Goal: Task Accomplishment & Management: Use online tool/utility

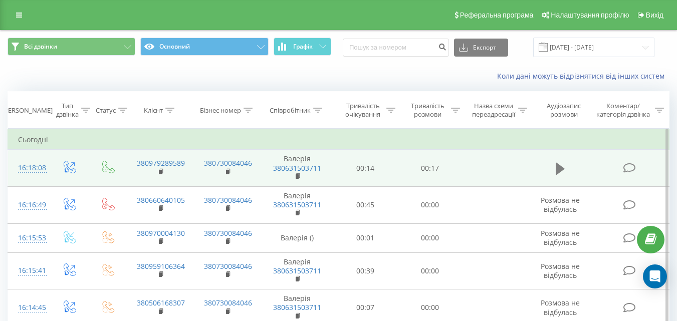
click at [563, 172] on icon at bounding box center [560, 169] width 9 height 14
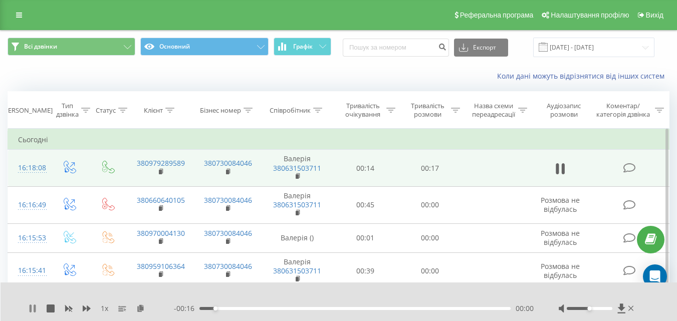
click at [35, 308] on icon at bounding box center [35, 309] width 2 height 8
click at [620, 307] on icon at bounding box center [621, 309] width 8 height 10
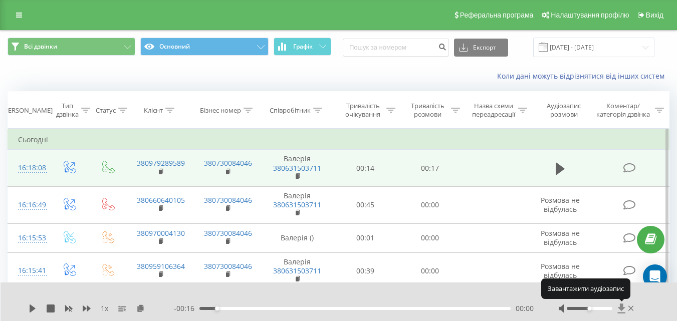
click at [620, 307] on icon at bounding box center [621, 309] width 8 height 10
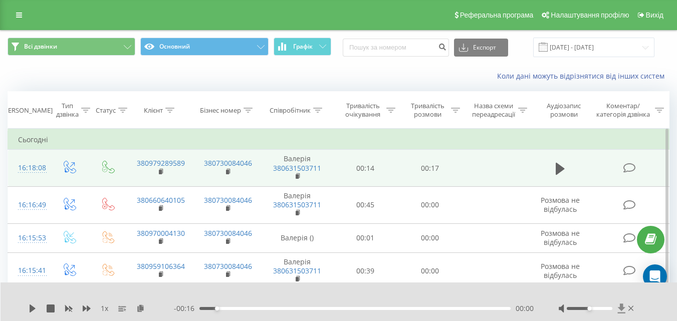
click at [623, 308] on icon at bounding box center [621, 309] width 8 height 10
click at [625, 311] on icon at bounding box center [621, 309] width 9 height 10
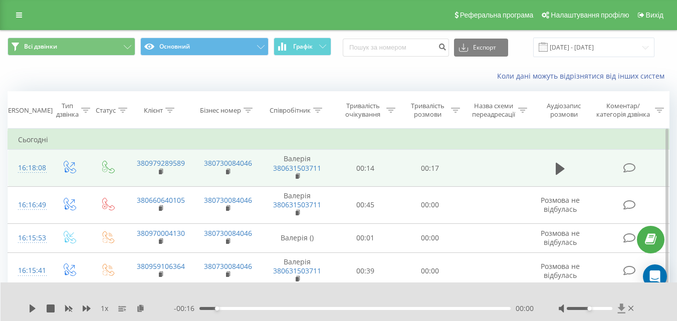
click at [625, 311] on icon at bounding box center [621, 309] width 9 height 10
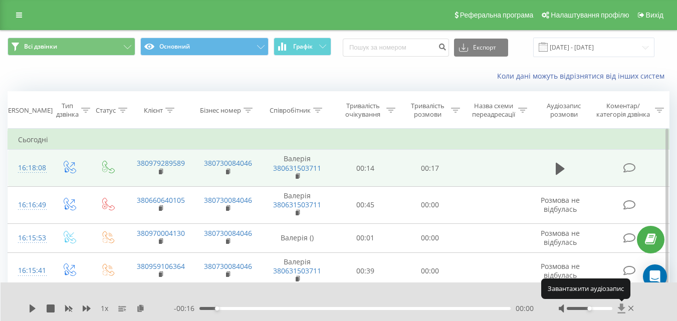
click at [619, 309] on icon at bounding box center [621, 309] width 8 height 10
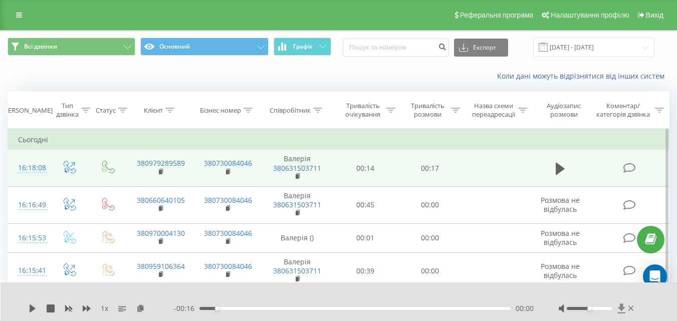
click at [621, 308] on icon at bounding box center [621, 309] width 8 height 10
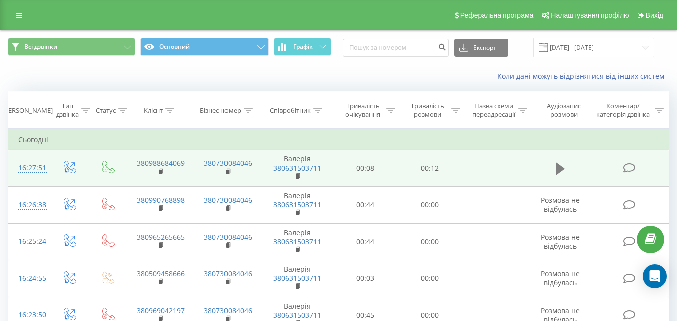
click at [563, 169] on icon at bounding box center [560, 168] width 9 height 12
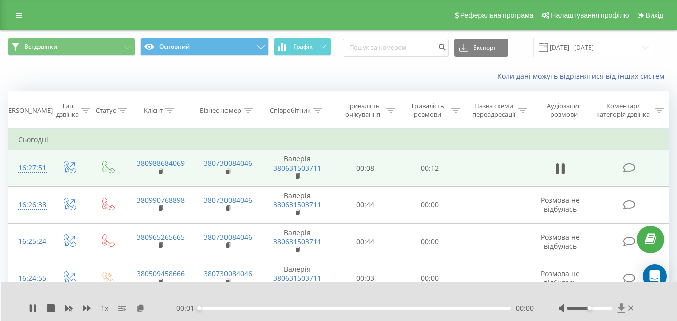
click at [620, 305] on icon at bounding box center [621, 309] width 8 height 10
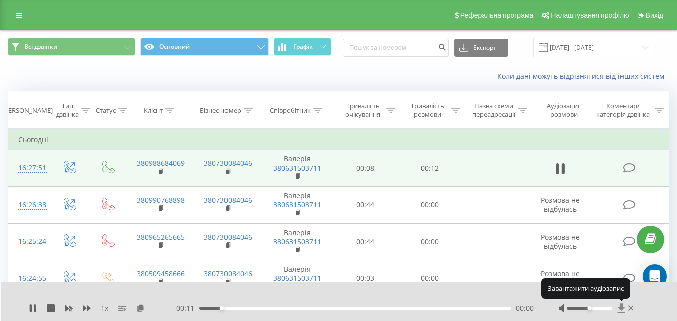
click at [620, 305] on icon at bounding box center [621, 309] width 8 height 10
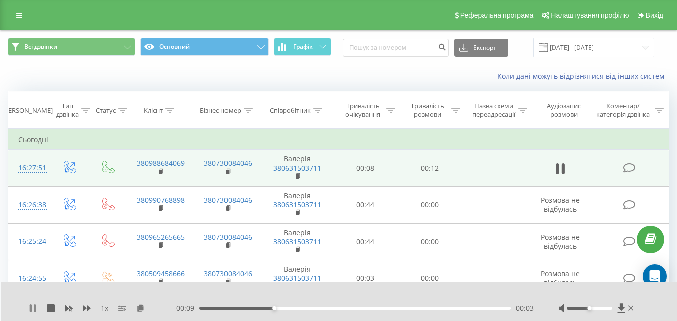
click at [34, 310] on icon at bounding box center [33, 309] width 8 height 8
click at [621, 313] on icon at bounding box center [621, 309] width 8 height 10
click at [622, 308] on icon at bounding box center [621, 309] width 8 height 10
click at [620, 314] on div "1 x - 00:09 00:03 00:03" at bounding box center [339, 302] width 677 height 39
click at [621, 306] on icon at bounding box center [621, 309] width 8 height 10
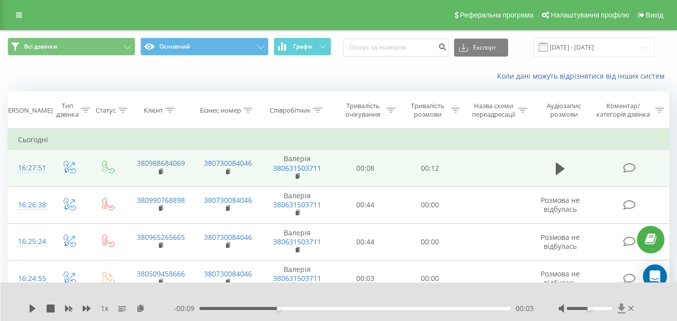
click at [622, 307] on icon at bounding box center [621, 309] width 8 height 10
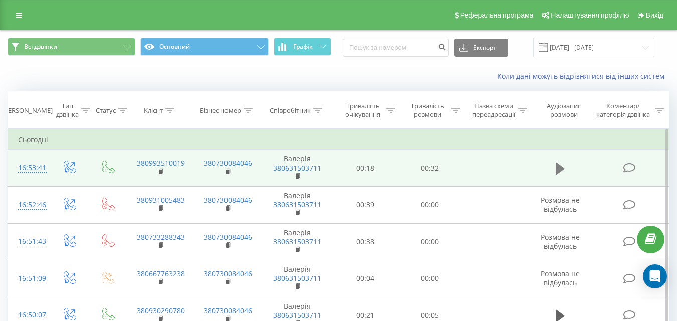
click at [562, 163] on icon at bounding box center [560, 169] width 9 height 14
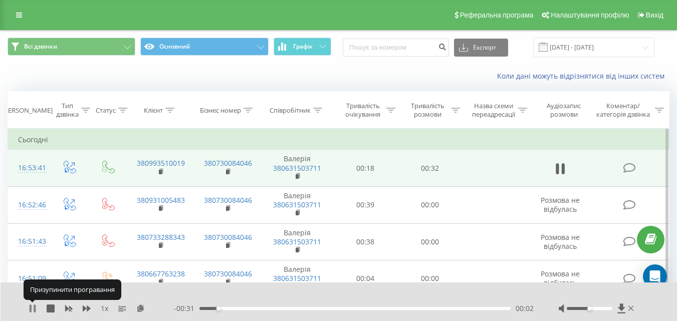
click at [32, 307] on icon at bounding box center [31, 309] width 2 height 8
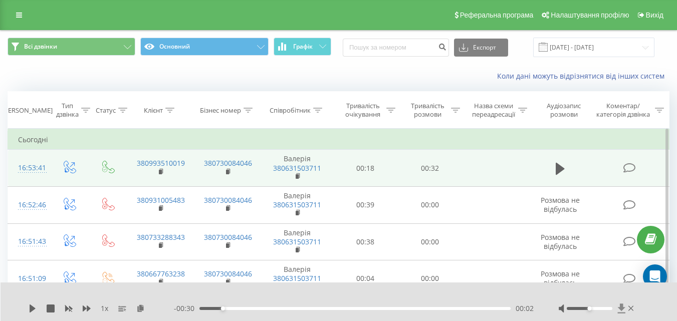
click at [622, 304] on icon at bounding box center [621, 309] width 9 height 10
click at [564, 176] on button at bounding box center [560, 168] width 15 height 15
click at [36, 308] on icon at bounding box center [35, 309] width 2 height 8
click at [622, 307] on icon at bounding box center [621, 309] width 8 height 10
click at [622, 306] on icon at bounding box center [621, 309] width 8 height 10
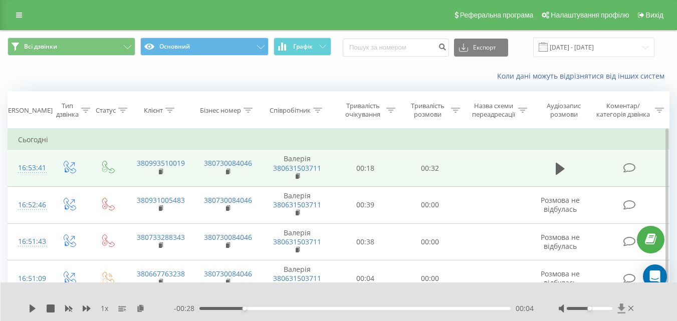
click at [622, 306] on icon at bounding box center [621, 309] width 8 height 10
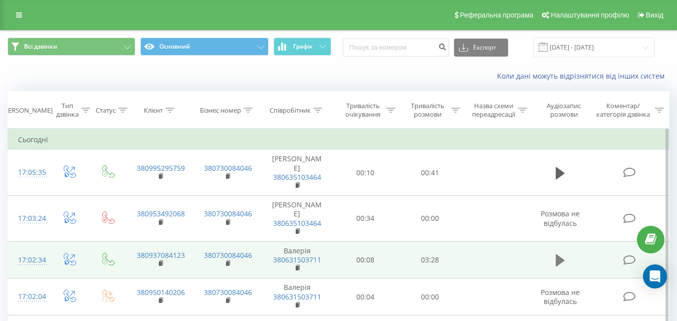
click at [556, 262] on icon at bounding box center [560, 260] width 9 height 14
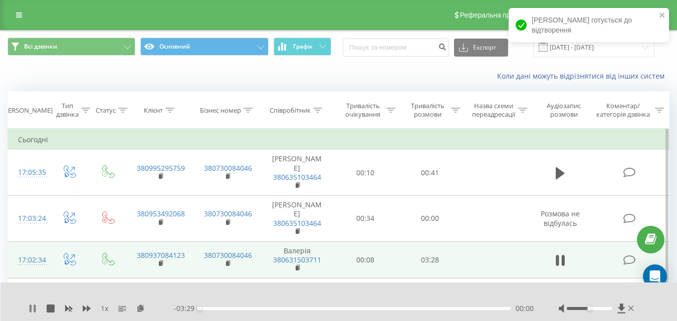
click at [35, 307] on icon at bounding box center [35, 309] width 2 height 8
click at [622, 310] on icon at bounding box center [621, 309] width 8 height 10
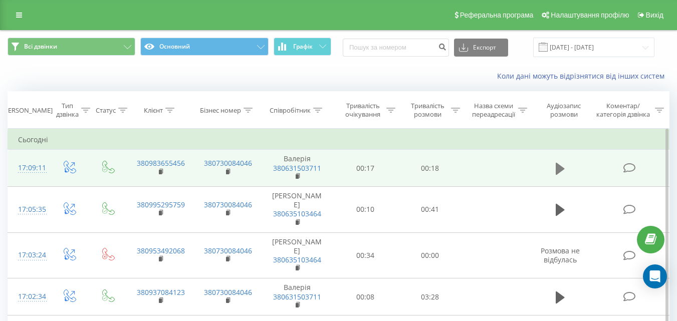
click at [562, 170] on icon at bounding box center [560, 168] width 9 height 12
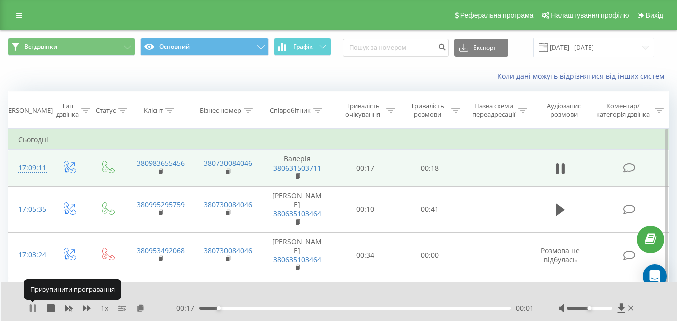
click at [35, 307] on icon at bounding box center [35, 309] width 2 height 8
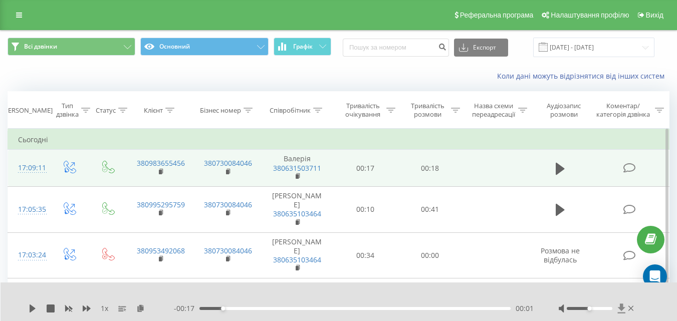
click at [620, 307] on icon at bounding box center [621, 309] width 8 height 10
click at [625, 312] on icon at bounding box center [621, 309] width 9 height 10
click at [619, 310] on icon at bounding box center [621, 309] width 9 height 10
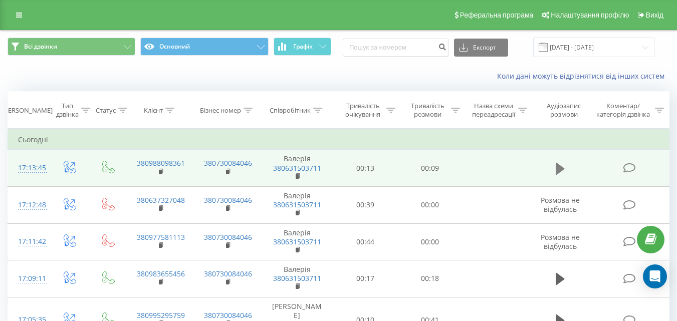
click at [558, 166] on icon at bounding box center [560, 168] width 9 height 12
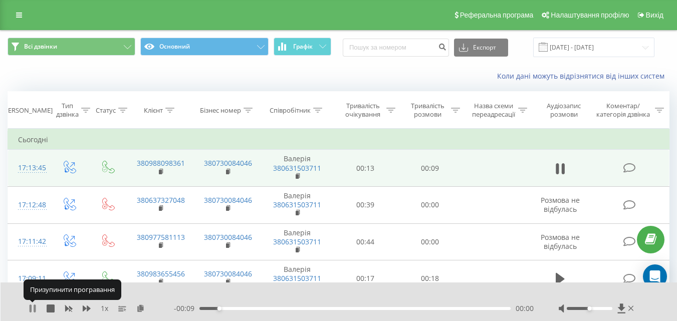
click at [32, 311] on icon at bounding box center [33, 309] width 8 height 8
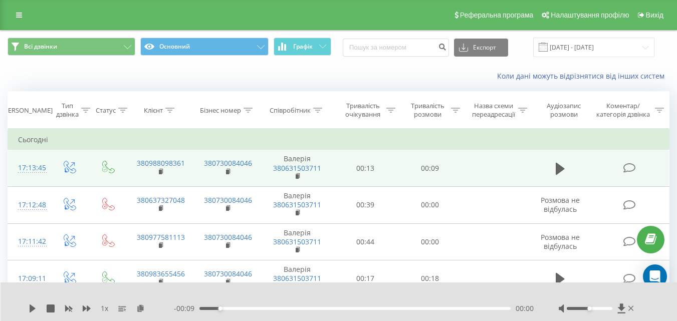
click at [620, 303] on div "1 x - 00:09 00:00 00:00" at bounding box center [339, 302] width 677 height 39
click at [621, 306] on icon at bounding box center [621, 309] width 8 height 10
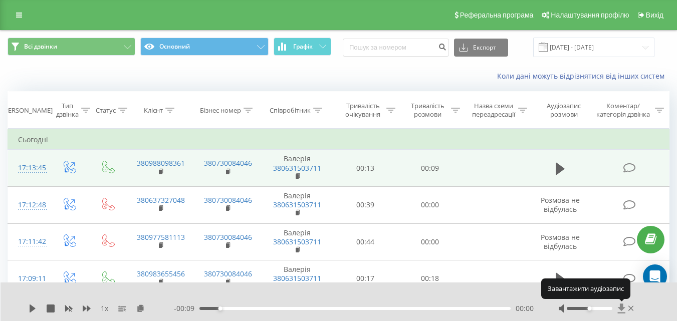
click at [621, 306] on icon at bounding box center [621, 309] width 8 height 10
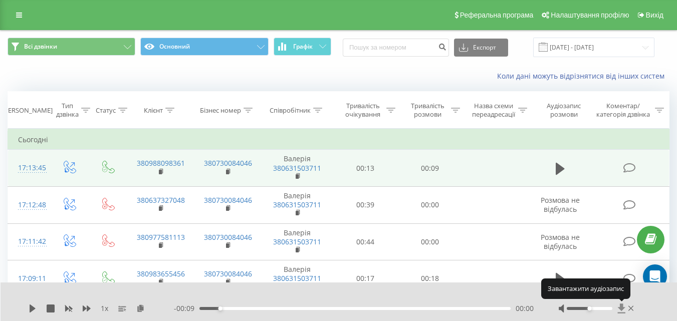
click at [622, 306] on icon at bounding box center [621, 309] width 8 height 10
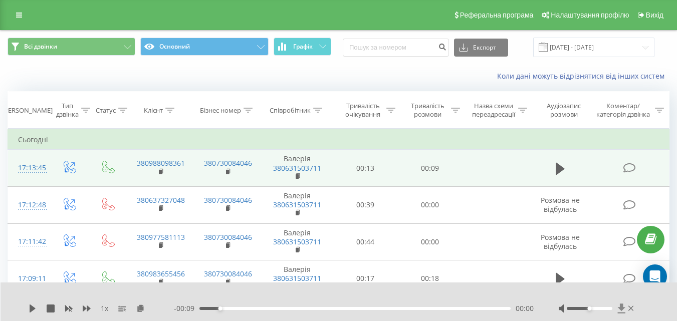
click at [623, 310] on icon at bounding box center [621, 309] width 9 height 10
click at [620, 308] on icon at bounding box center [621, 309] width 8 height 10
click at [622, 313] on icon at bounding box center [621, 309] width 8 height 10
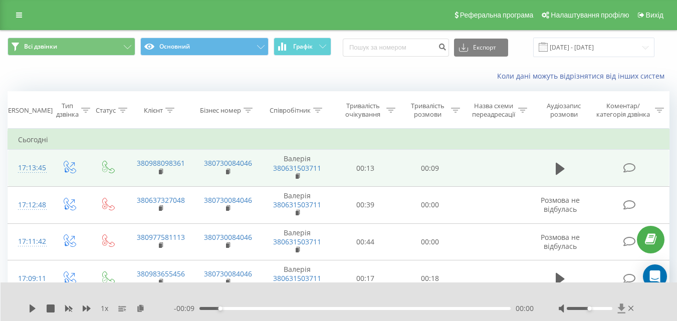
click at [622, 313] on icon at bounding box center [621, 309] width 8 height 10
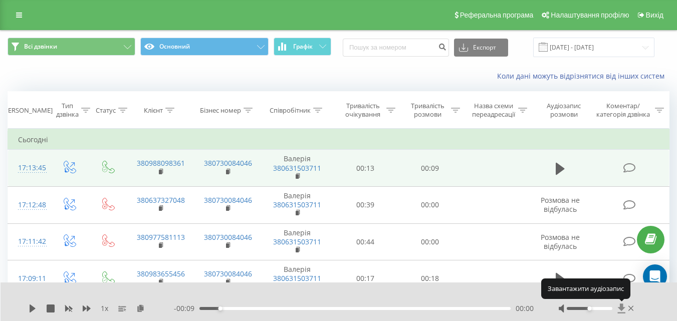
click at [622, 313] on icon at bounding box center [621, 309] width 8 height 10
click at [621, 305] on icon at bounding box center [621, 309] width 8 height 10
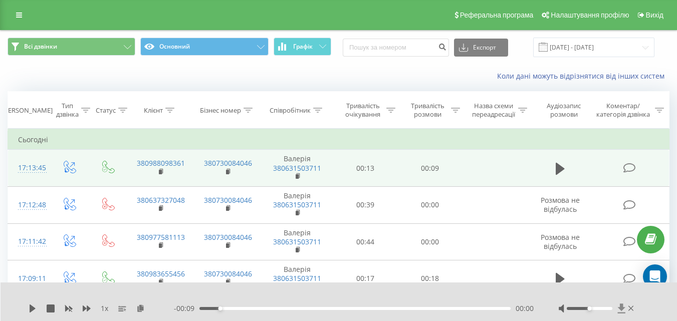
click at [621, 306] on icon at bounding box center [621, 309] width 8 height 10
click at [621, 301] on div "1 x - 00:09 00:00 00:00" at bounding box center [339, 302] width 677 height 39
click at [621, 305] on icon at bounding box center [621, 309] width 8 height 10
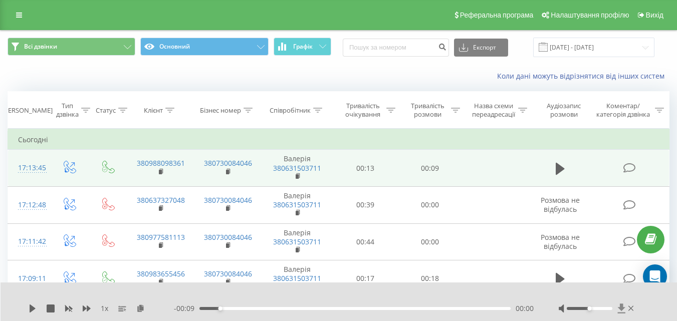
click at [621, 305] on icon at bounding box center [621, 309] width 8 height 10
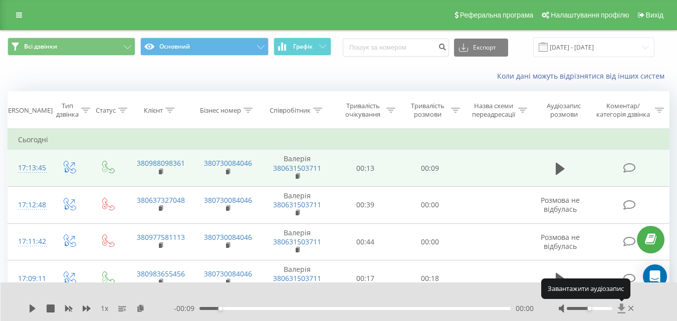
click at [621, 305] on icon at bounding box center [621, 309] width 8 height 10
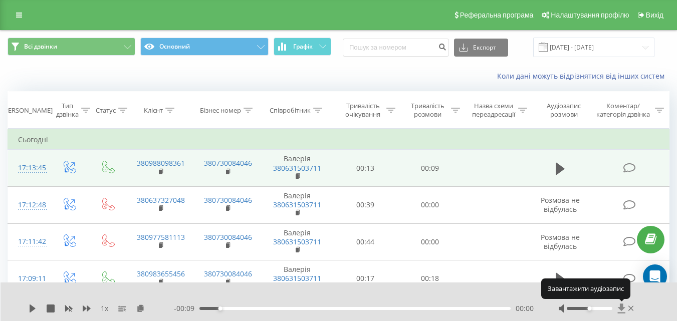
click at [621, 305] on icon at bounding box center [621, 309] width 8 height 10
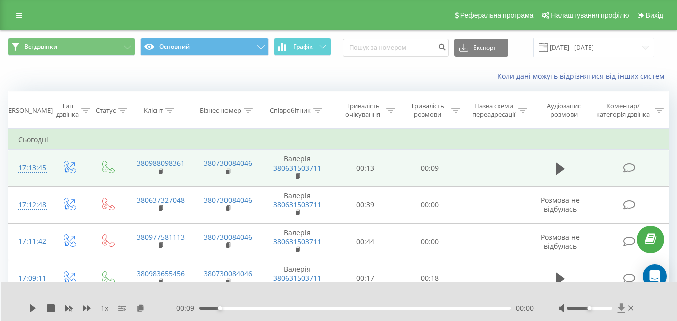
click at [624, 308] on icon at bounding box center [621, 309] width 8 height 10
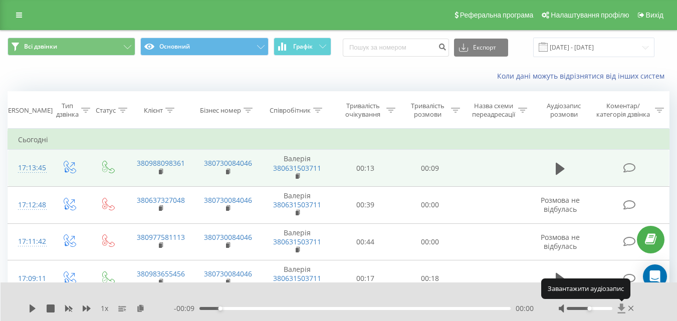
click at [624, 308] on icon at bounding box center [621, 309] width 8 height 10
click at [619, 310] on icon at bounding box center [621, 309] width 9 height 10
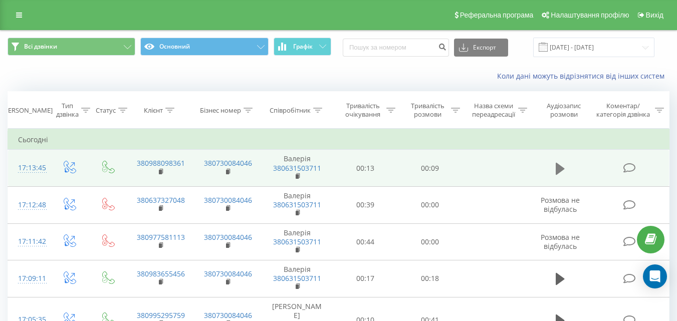
click at [553, 168] on button at bounding box center [560, 168] width 15 height 15
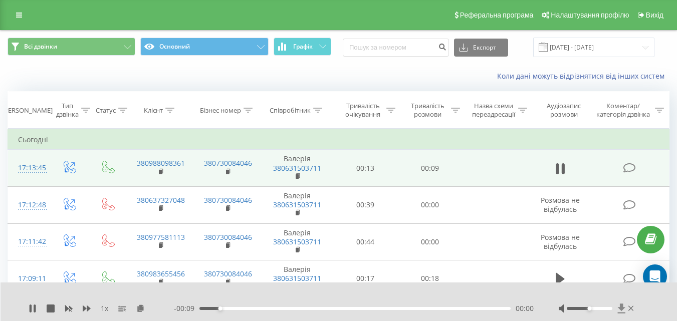
click at [621, 310] on icon at bounding box center [621, 309] width 8 height 10
click at [35, 307] on icon at bounding box center [35, 309] width 2 height 8
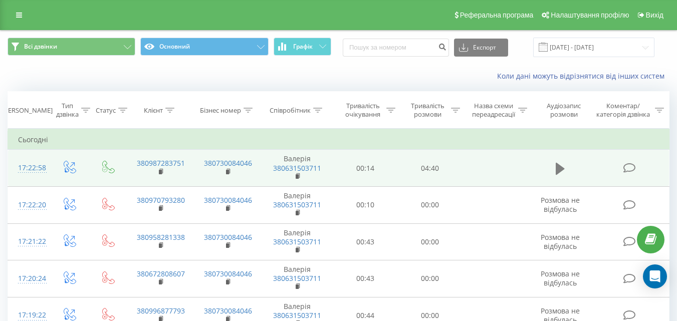
click at [558, 169] on icon at bounding box center [560, 168] width 9 height 12
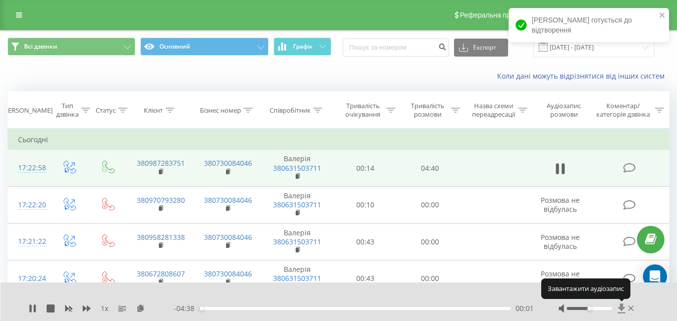
click at [622, 307] on icon at bounding box center [621, 309] width 8 height 10
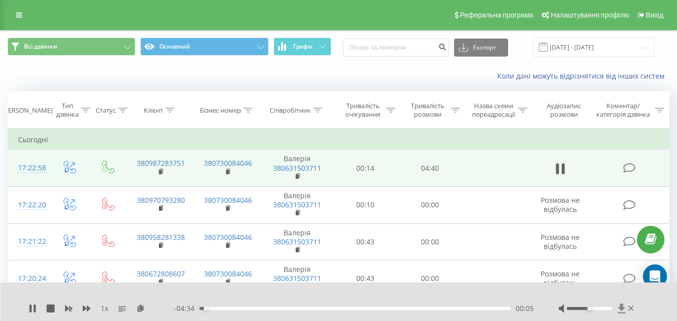
click at [620, 310] on icon at bounding box center [621, 309] width 8 height 10
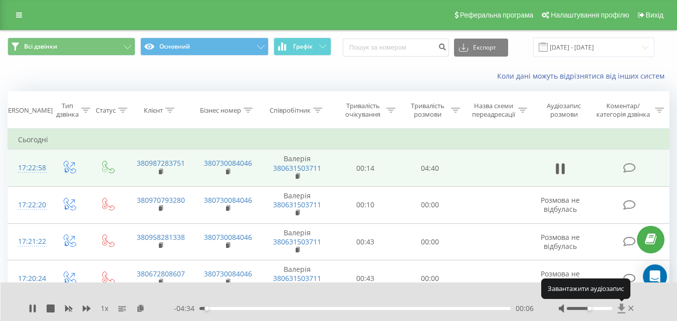
click at [621, 309] on icon at bounding box center [621, 309] width 8 height 10
click at [621, 308] on icon at bounding box center [621, 309] width 8 height 10
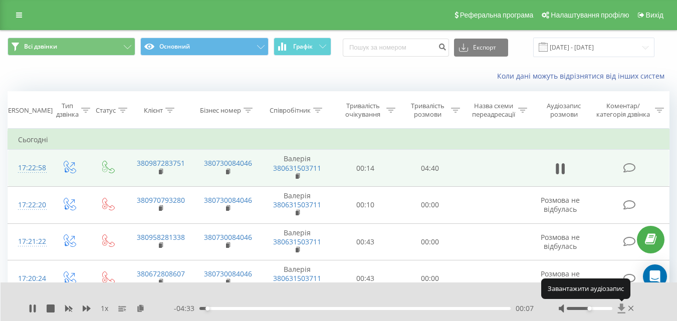
click at [621, 308] on icon at bounding box center [621, 309] width 8 height 10
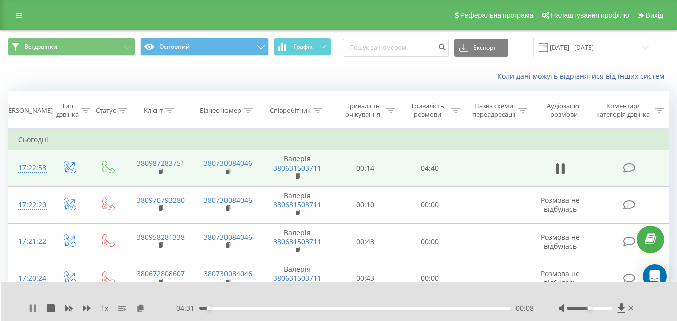
click at [36, 311] on icon at bounding box center [35, 309] width 2 height 8
click at [622, 302] on div "1 x - 04:31 00:08 00:08" at bounding box center [339, 302] width 677 height 39
click at [621, 305] on icon at bounding box center [621, 309] width 8 height 10
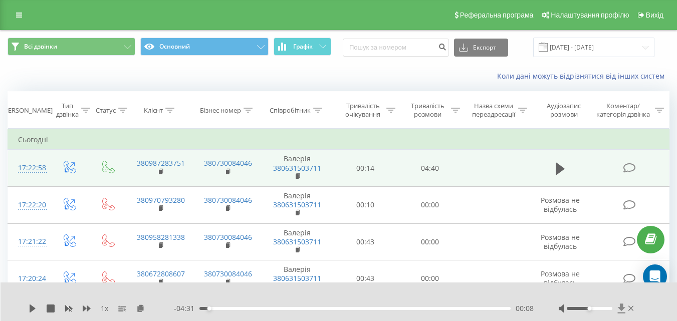
click at [621, 305] on icon at bounding box center [621, 309] width 8 height 10
click at [622, 305] on icon at bounding box center [621, 309] width 8 height 10
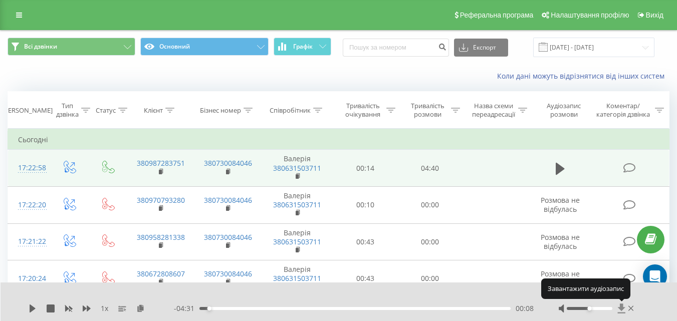
click at [622, 305] on icon at bounding box center [621, 309] width 8 height 10
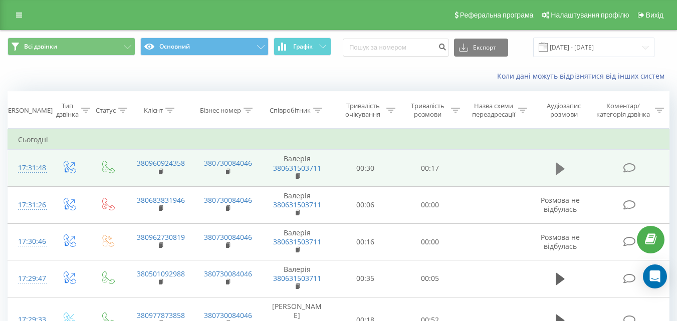
click at [556, 164] on icon at bounding box center [560, 169] width 9 height 14
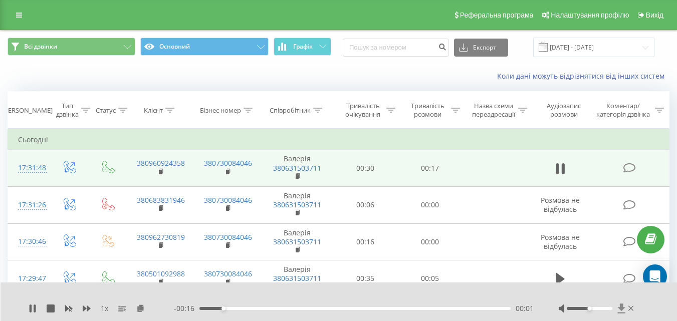
click at [621, 305] on icon at bounding box center [621, 309] width 8 height 10
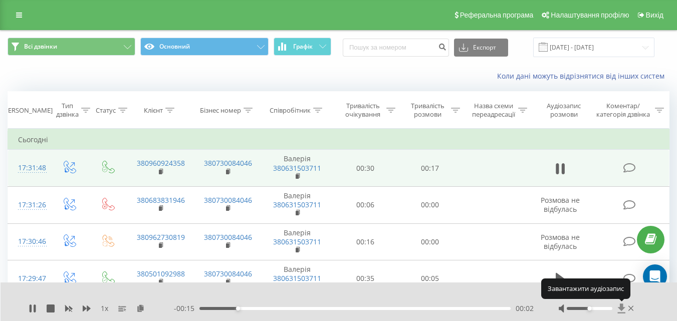
click at [621, 305] on icon at bounding box center [621, 309] width 8 height 10
click at [621, 304] on icon at bounding box center [621, 309] width 8 height 10
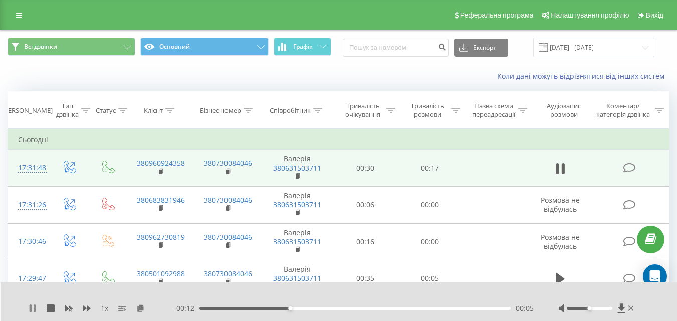
click at [34, 307] on icon at bounding box center [33, 309] width 8 height 8
click at [622, 313] on icon at bounding box center [621, 309] width 8 height 10
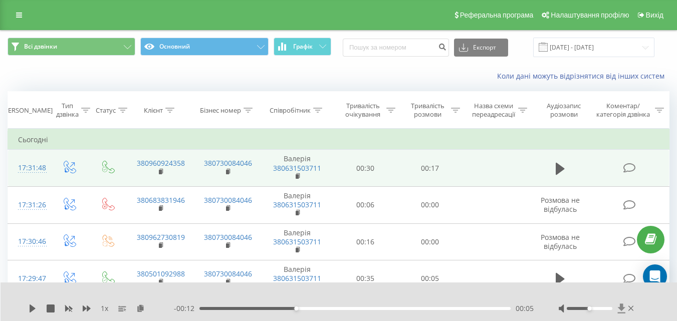
click at [622, 313] on icon at bounding box center [621, 309] width 8 height 10
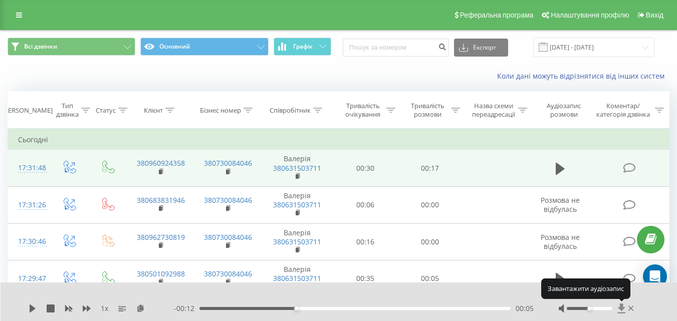
click at [622, 313] on icon at bounding box center [621, 309] width 8 height 10
click at [623, 313] on icon at bounding box center [621, 309] width 8 height 10
click at [620, 306] on icon at bounding box center [621, 309] width 8 height 10
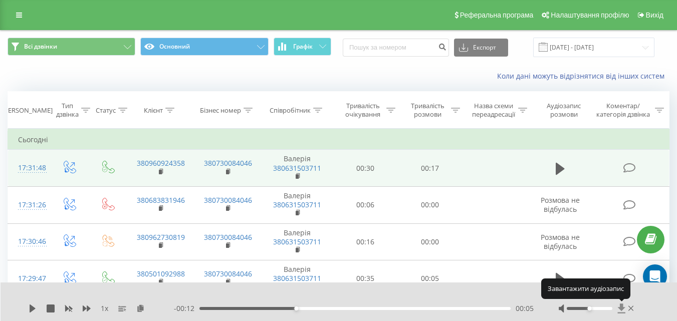
click at [620, 306] on icon at bounding box center [621, 309] width 8 height 10
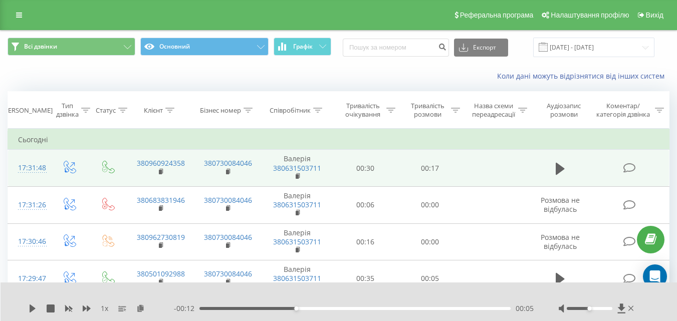
click at [622, 302] on div "1 x - 00:12 00:05 00:05" at bounding box center [339, 302] width 677 height 39
click at [619, 307] on icon at bounding box center [621, 309] width 9 height 10
click at [573, 309] on div at bounding box center [590, 308] width 46 height 3
click at [563, 311] on icon at bounding box center [561, 309] width 5 height 8
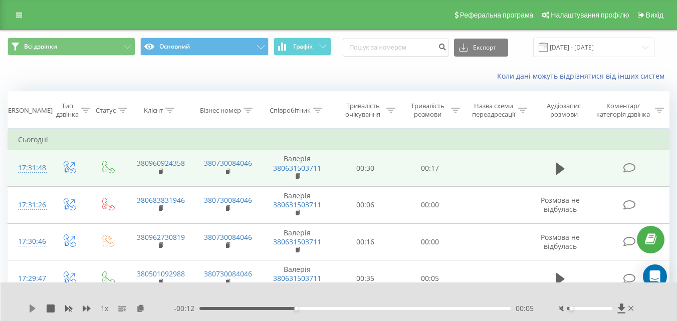
click at [33, 307] on icon at bounding box center [33, 309] width 6 height 8
click at [622, 305] on icon at bounding box center [621, 309] width 8 height 10
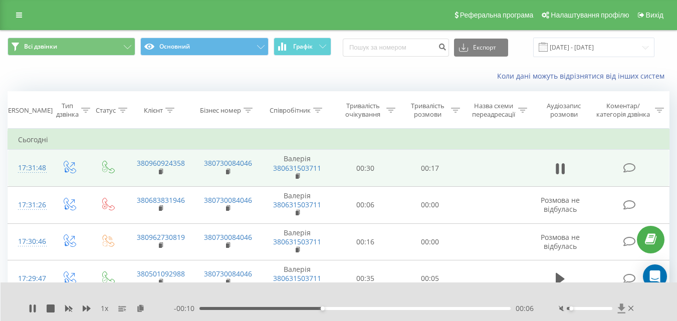
click at [622, 305] on icon at bounding box center [621, 309] width 8 height 10
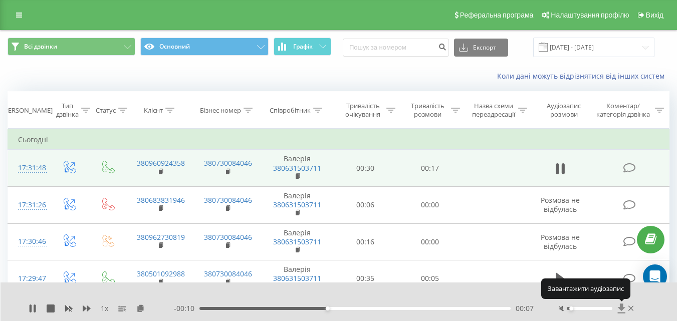
click at [622, 305] on icon at bounding box center [621, 309] width 8 height 10
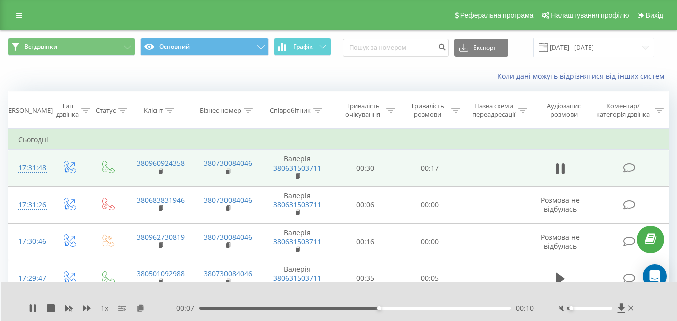
click at [200, 307] on div "00:10" at bounding box center [354, 308] width 311 height 3
click at [620, 306] on icon at bounding box center [621, 309] width 8 height 10
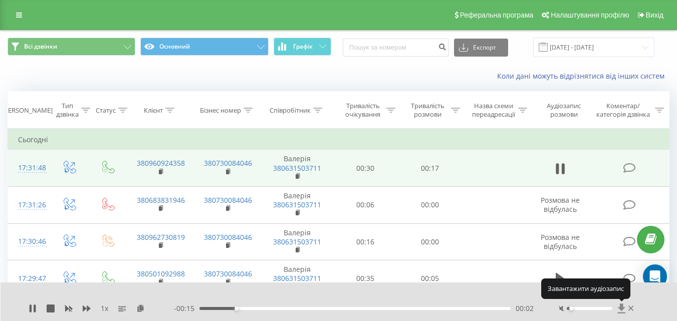
click at [620, 305] on icon at bounding box center [621, 309] width 8 height 10
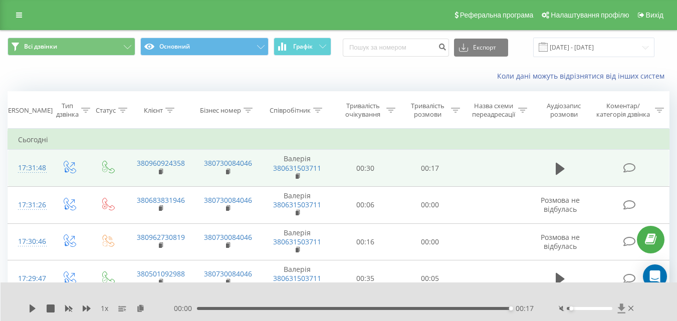
click at [621, 306] on icon at bounding box center [621, 309] width 8 height 10
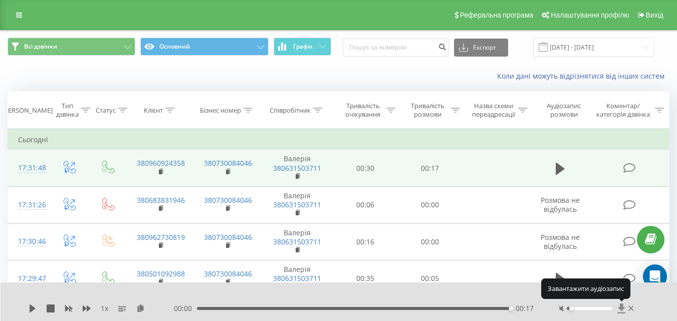
click at [621, 306] on icon at bounding box center [621, 309] width 8 height 10
click at [620, 305] on icon at bounding box center [621, 309] width 8 height 10
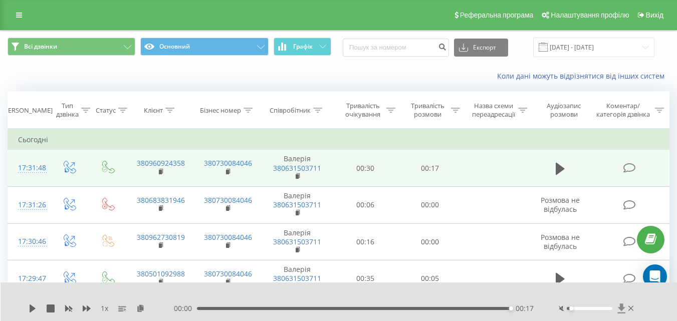
click at [623, 307] on icon at bounding box center [621, 309] width 8 height 10
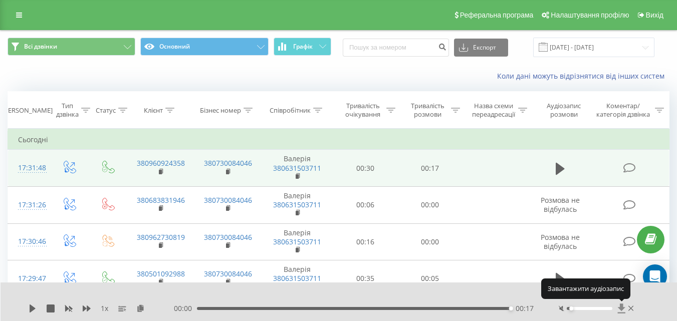
click at [623, 307] on icon at bounding box center [621, 309] width 8 height 10
click at [620, 307] on icon at bounding box center [621, 309] width 8 height 10
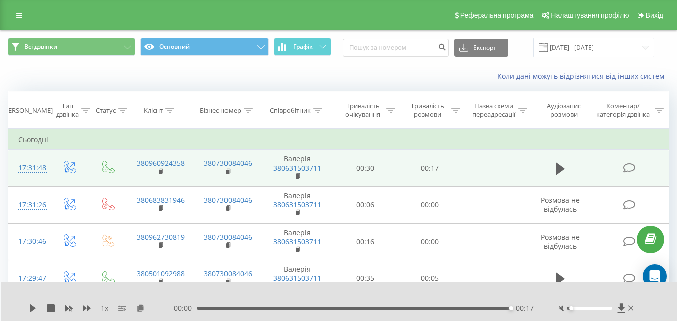
click at [28, 309] on div "1 x 00:00 00:17 00:17" at bounding box center [339, 302] width 677 height 39
click at [33, 309] on icon at bounding box center [33, 309] width 6 height 8
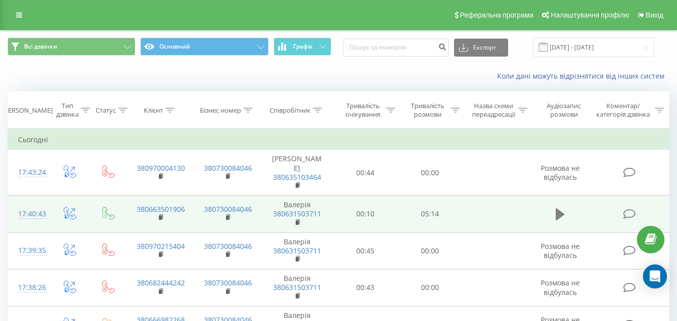
click at [559, 216] on icon at bounding box center [560, 214] width 9 height 12
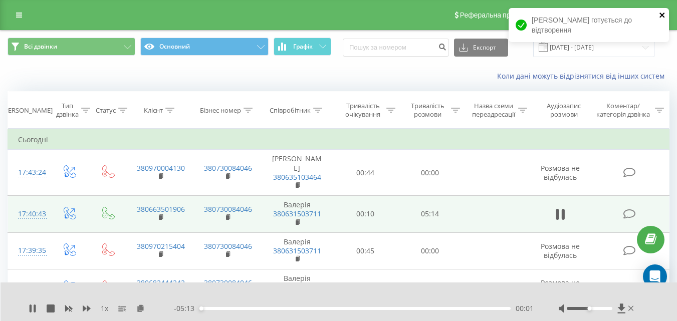
click at [660, 12] on icon "close" at bounding box center [662, 15] width 7 height 8
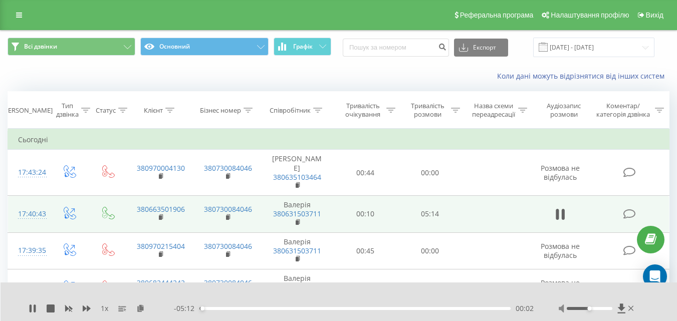
click at [561, 308] on icon at bounding box center [561, 309] width 5 height 8
click at [619, 308] on icon at bounding box center [621, 309] width 8 height 10
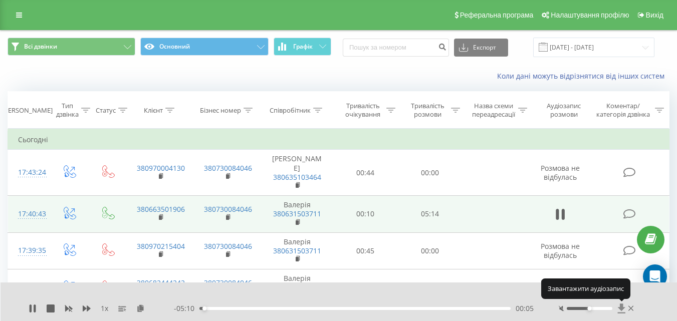
click at [619, 308] on icon at bounding box center [621, 309] width 8 height 10
click at [620, 306] on icon at bounding box center [621, 309] width 8 height 10
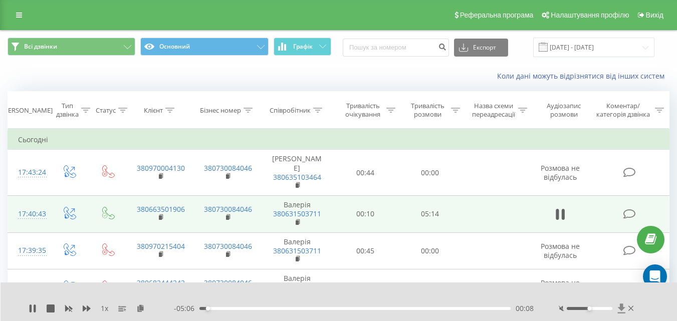
click at [623, 310] on icon at bounding box center [621, 309] width 9 height 10
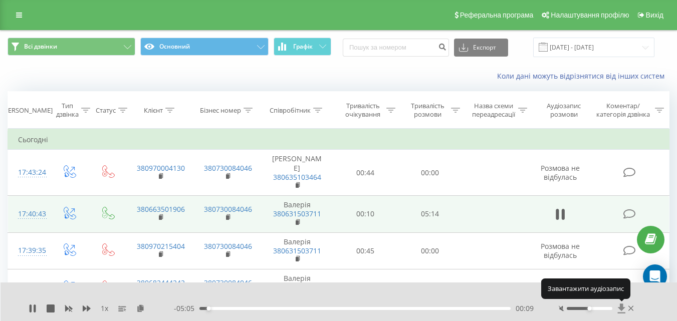
click at [623, 310] on icon at bounding box center [621, 309] width 9 height 10
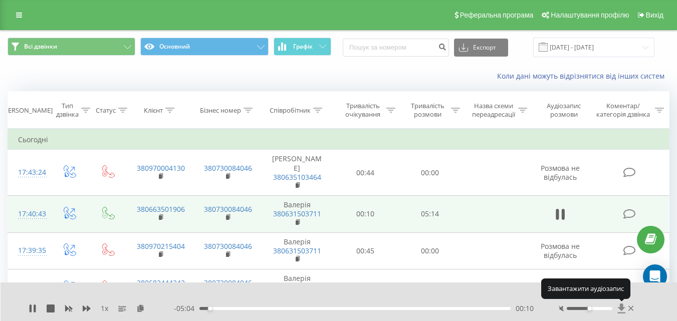
click at [623, 310] on icon at bounding box center [621, 309] width 9 height 10
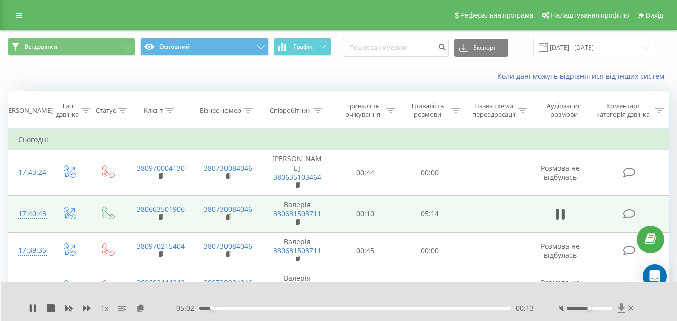
click at [624, 308] on icon at bounding box center [621, 309] width 9 height 10
click at [623, 308] on icon at bounding box center [621, 309] width 8 height 10
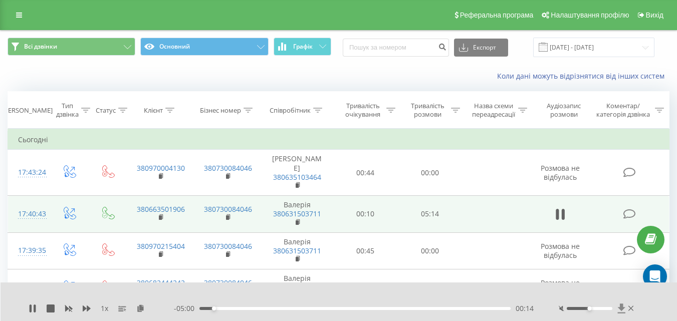
click at [622, 309] on icon at bounding box center [621, 309] width 8 height 10
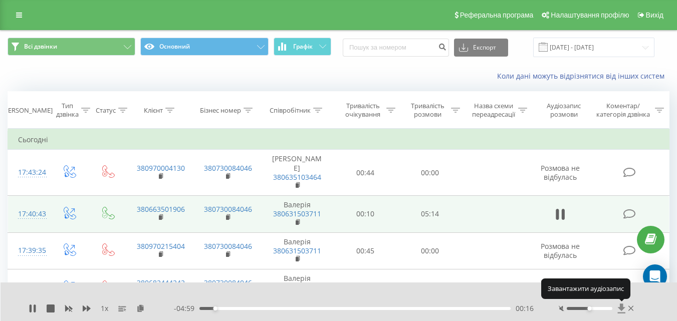
click at [622, 310] on icon at bounding box center [621, 309] width 8 height 10
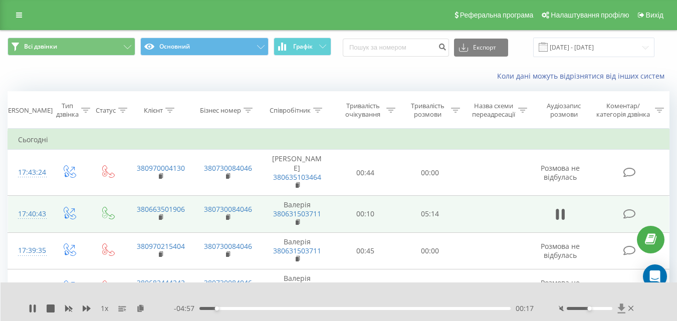
click at [622, 308] on icon at bounding box center [621, 309] width 8 height 10
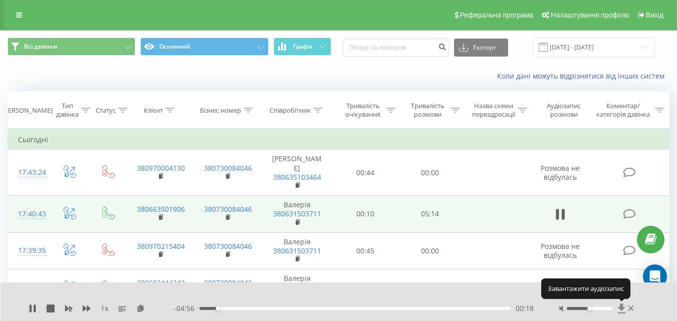
click at [623, 308] on icon at bounding box center [621, 309] width 8 height 10
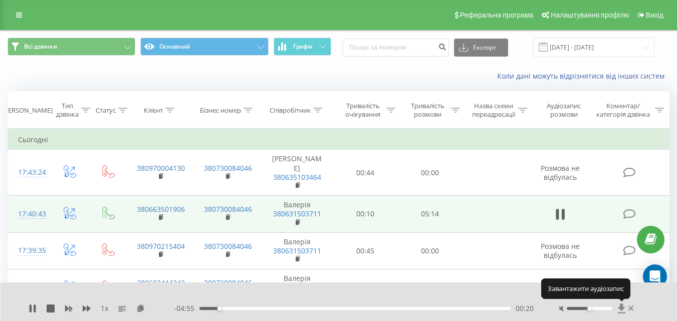
click at [623, 308] on icon at bounding box center [621, 309] width 8 height 10
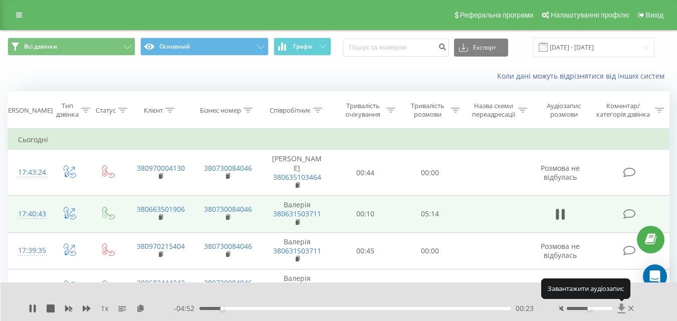
click at [624, 307] on icon at bounding box center [621, 309] width 9 height 10
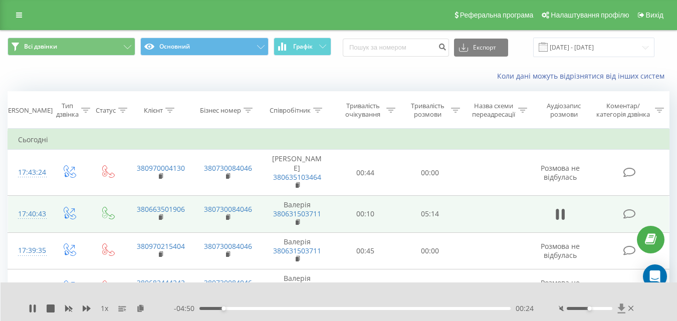
click at [619, 307] on icon at bounding box center [621, 309] width 9 height 10
click at [621, 308] on icon at bounding box center [621, 309] width 8 height 10
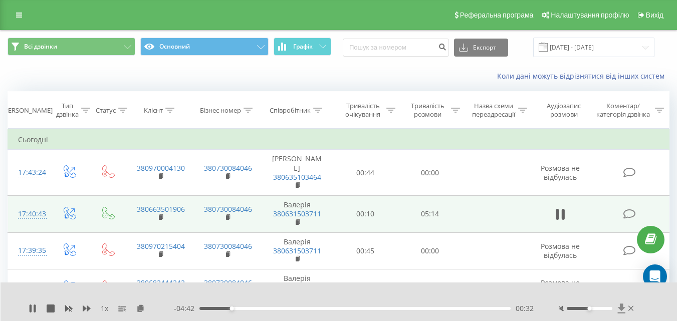
click at [621, 308] on icon at bounding box center [621, 309] width 8 height 10
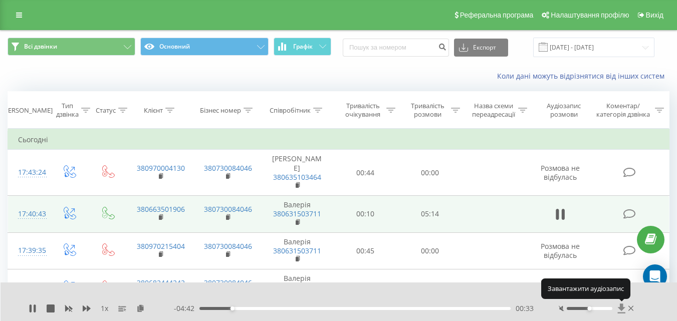
click at [621, 308] on icon at bounding box center [621, 309] width 8 height 10
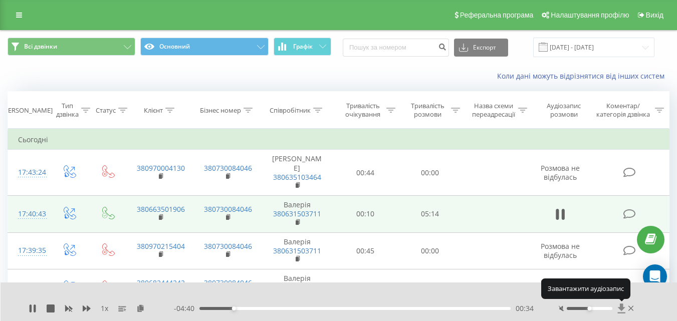
click at [621, 307] on icon at bounding box center [621, 309] width 8 height 10
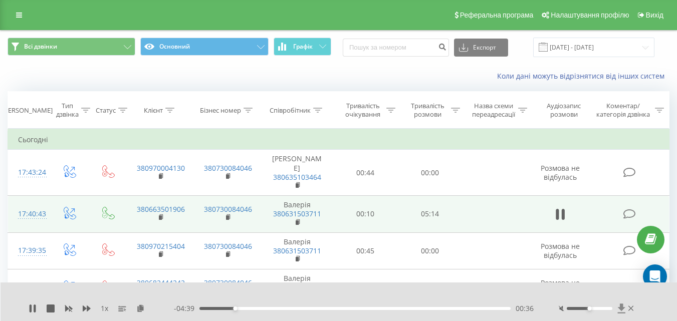
click at [621, 311] on icon at bounding box center [621, 309] width 8 height 10
click at [622, 307] on icon at bounding box center [621, 309] width 8 height 10
click at [620, 306] on icon at bounding box center [621, 309] width 8 height 10
click at [622, 312] on icon at bounding box center [621, 309] width 9 height 10
click at [622, 311] on icon at bounding box center [621, 309] width 9 height 10
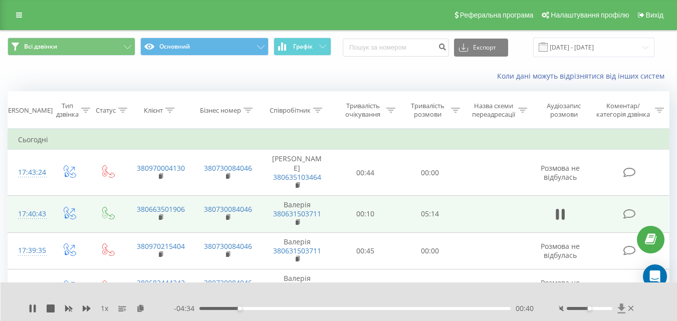
click at [622, 311] on icon at bounding box center [621, 309] width 9 height 10
click at [620, 307] on icon at bounding box center [621, 309] width 8 height 10
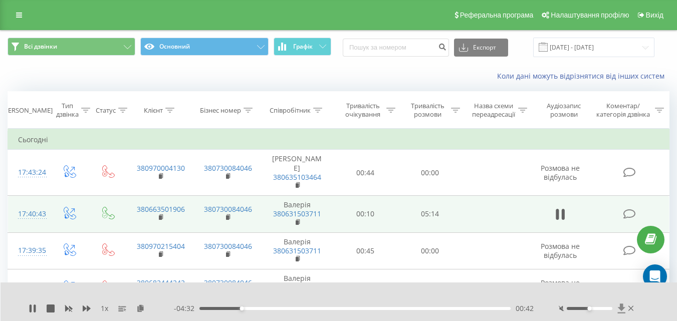
click at [620, 307] on icon at bounding box center [621, 309] width 8 height 10
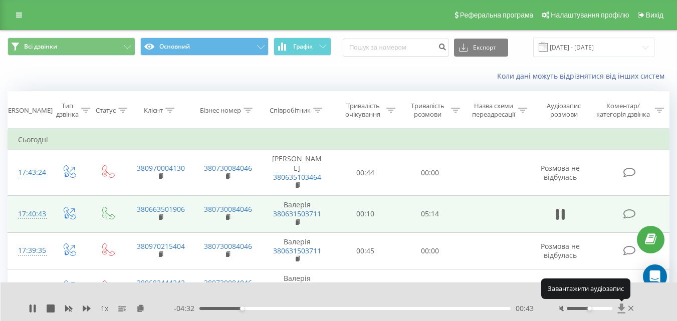
click at [620, 307] on icon at bounding box center [621, 309] width 8 height 10
